Goal: Find specific page/section: Find specific page/section

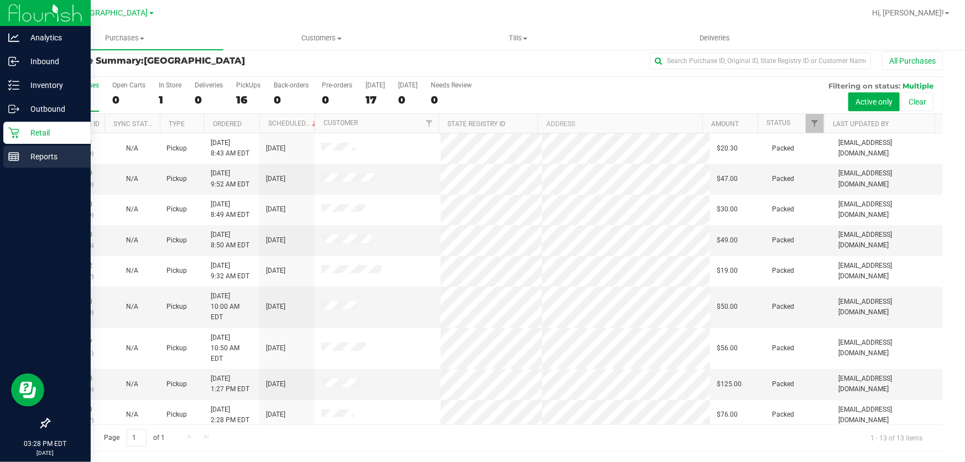
click at [28, 161] on p "Reports" at bounding box center [52, 156] width 66 height 13
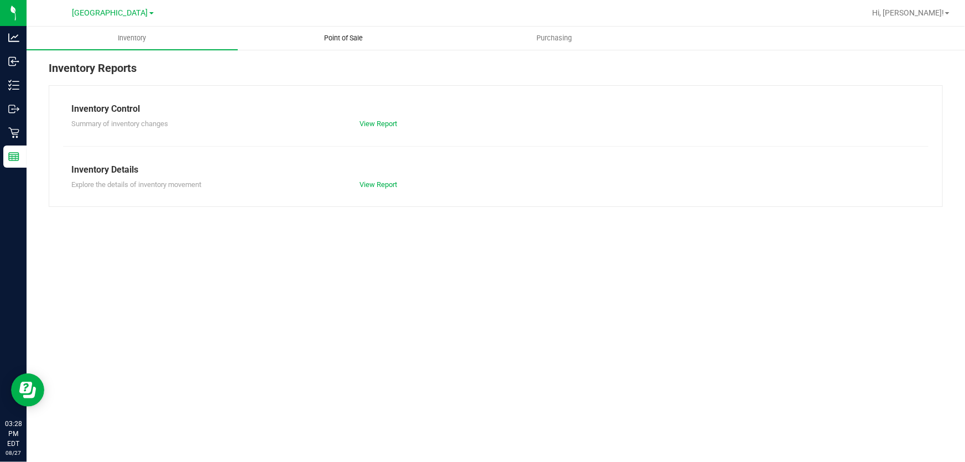
click at [345, 38] on span "Point of Sale" at bounding box center [343, 38] width 69 height 10
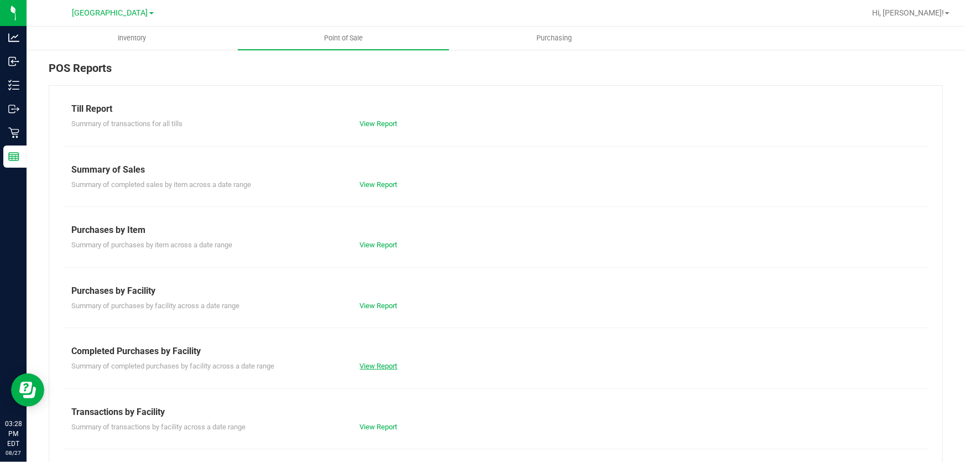
click at [371, 365] on link "View Report" at bounding box center [379, 366] width 38 height 8
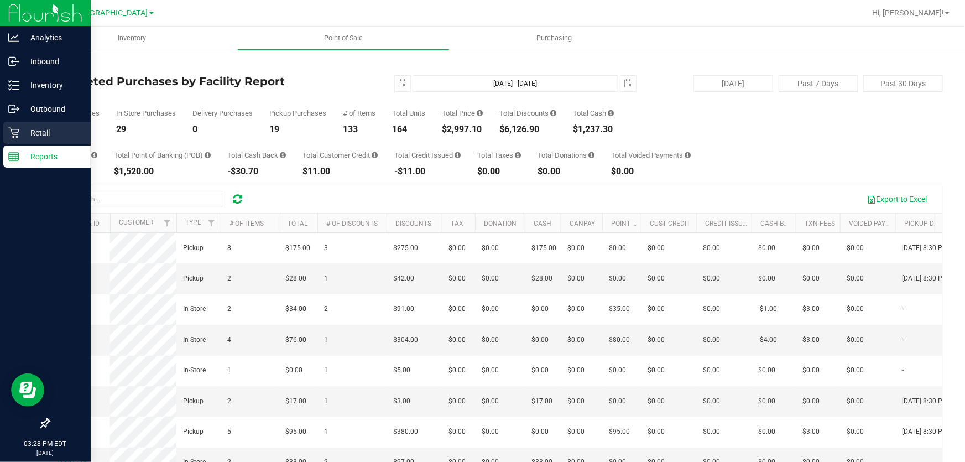
click at [20, 123] on div "Retail" at bounding box center [46, 133] width 87 height 22
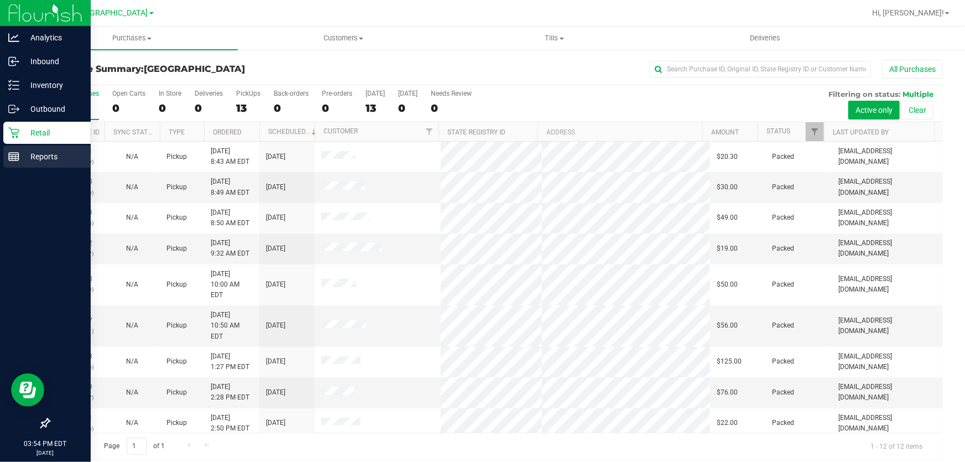
click at [27, 160] on p "Reports" at bounding box center [52, 156] width 66 height 13
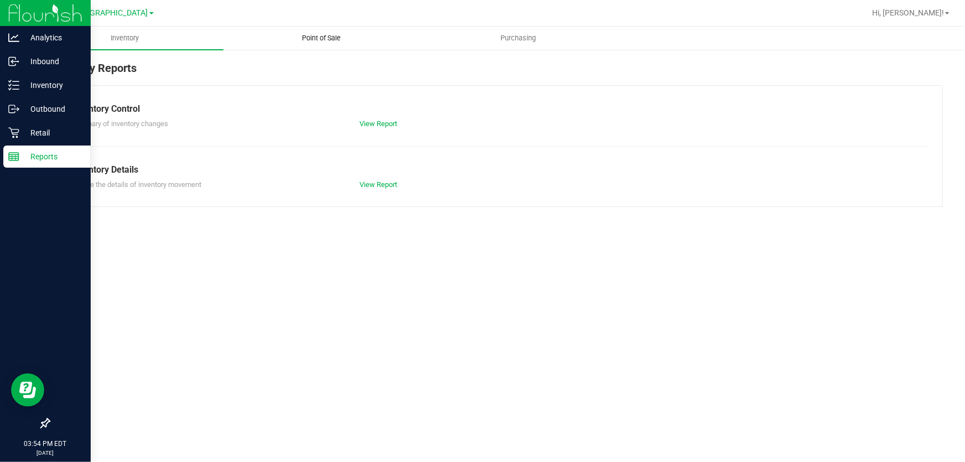
click at [325, 30] on uib-tab-heading "Point of Sale" at bounding box center [322, 38] width 196 height 22
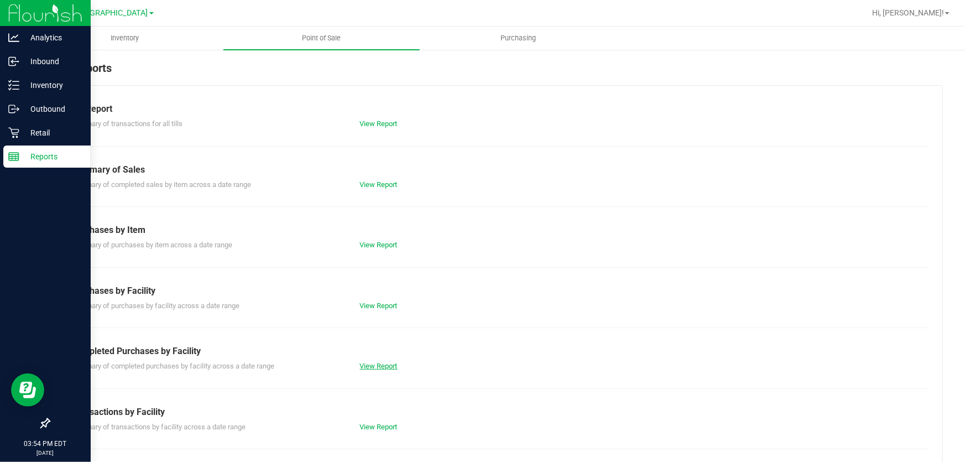
click at [374, 365] on link "View Report" at bounding box center [379, 366] width 38 height 8
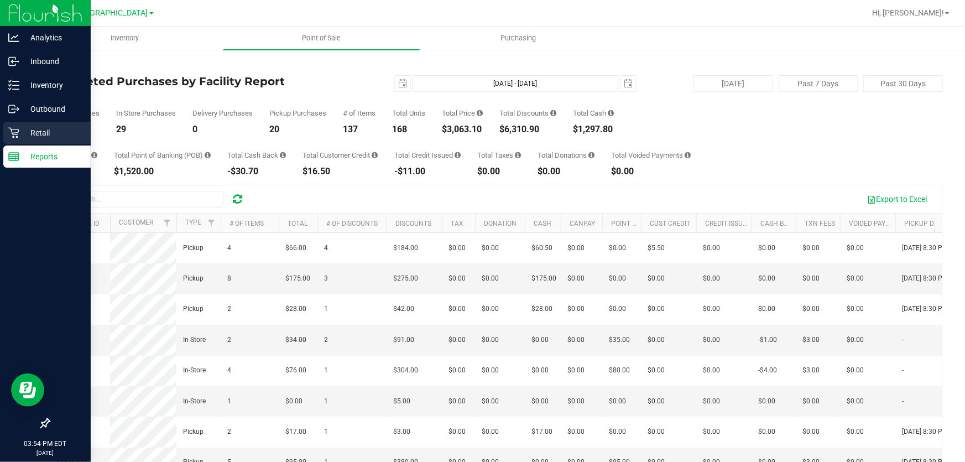
click at [22, 128] on p "Retail" at bounding box center [52, 132] width 66 height 13
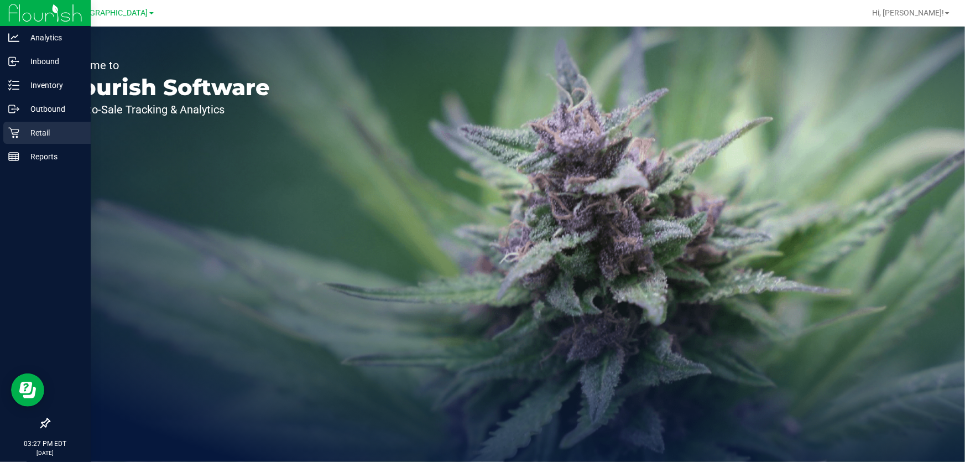
click at [30, 132] on p "Retail" at bounding box center [52, 132] width 66 height 13
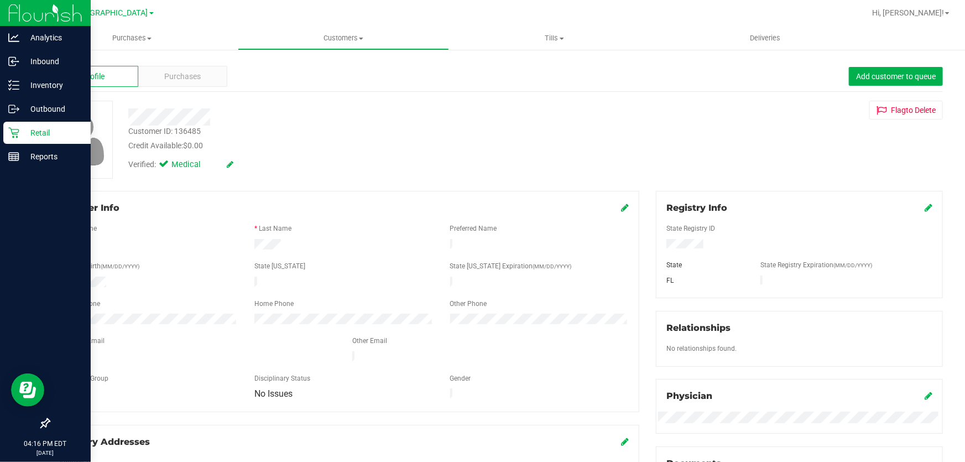
click at [16, 128] on icon at bounding box center [13, 132] width 11 height 11
